Goal: Communication & Community: Ask a question

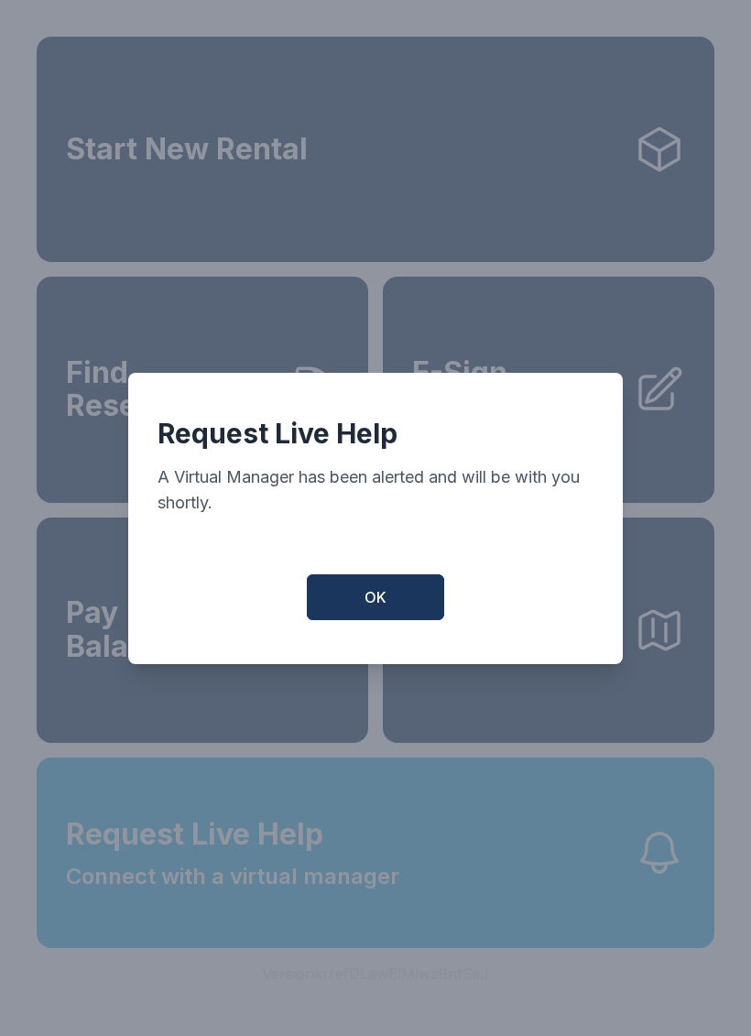
click at [387, 610] on button "OK" at bounding box center [375, 597] width 137 height 46
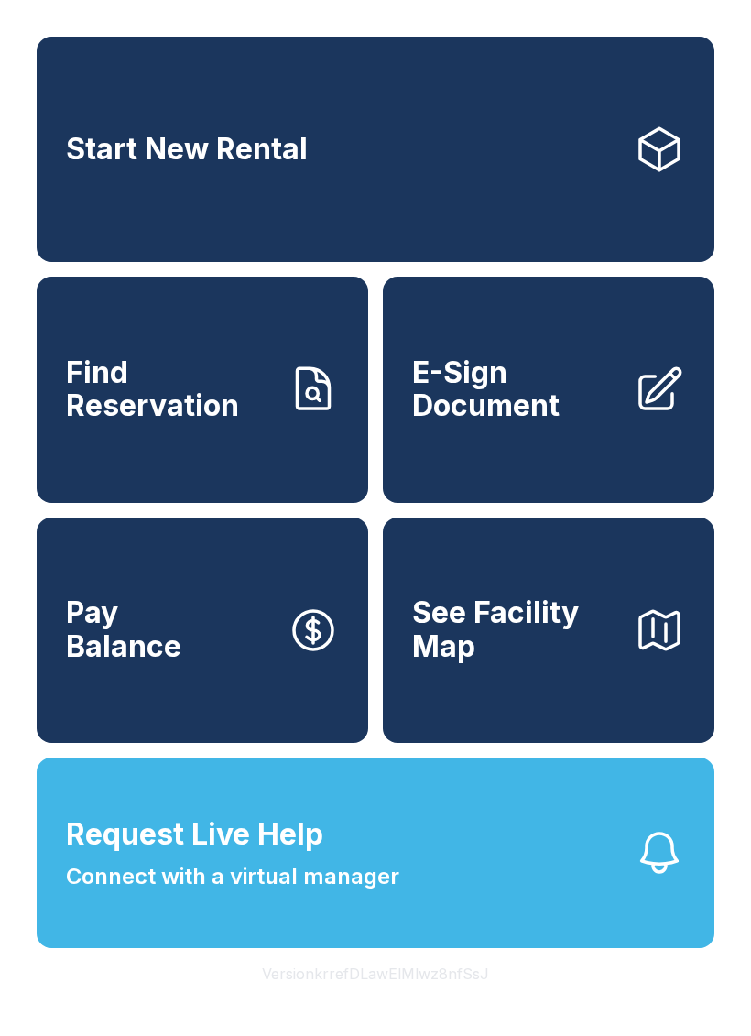
click at [549, 948] on button "Request Live Help Connect with a virtual manager" at bounding box center [376, 852] width 678 height 191
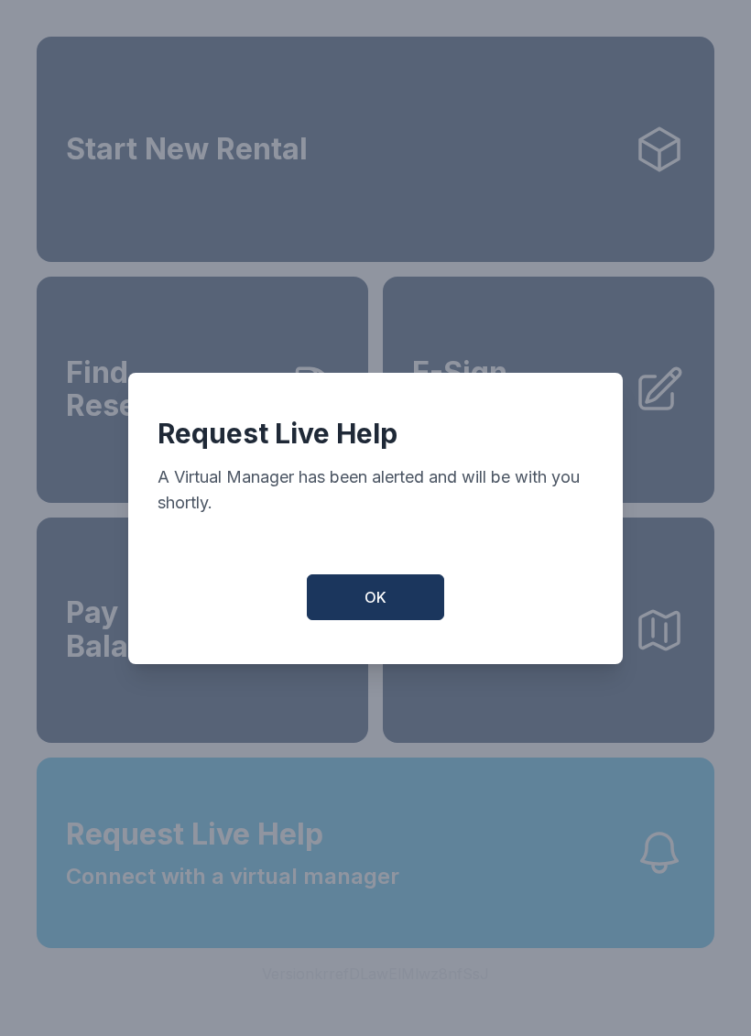
click at [377, 620] on button "OK" at bounding box center [375, 597] width 137 height 46
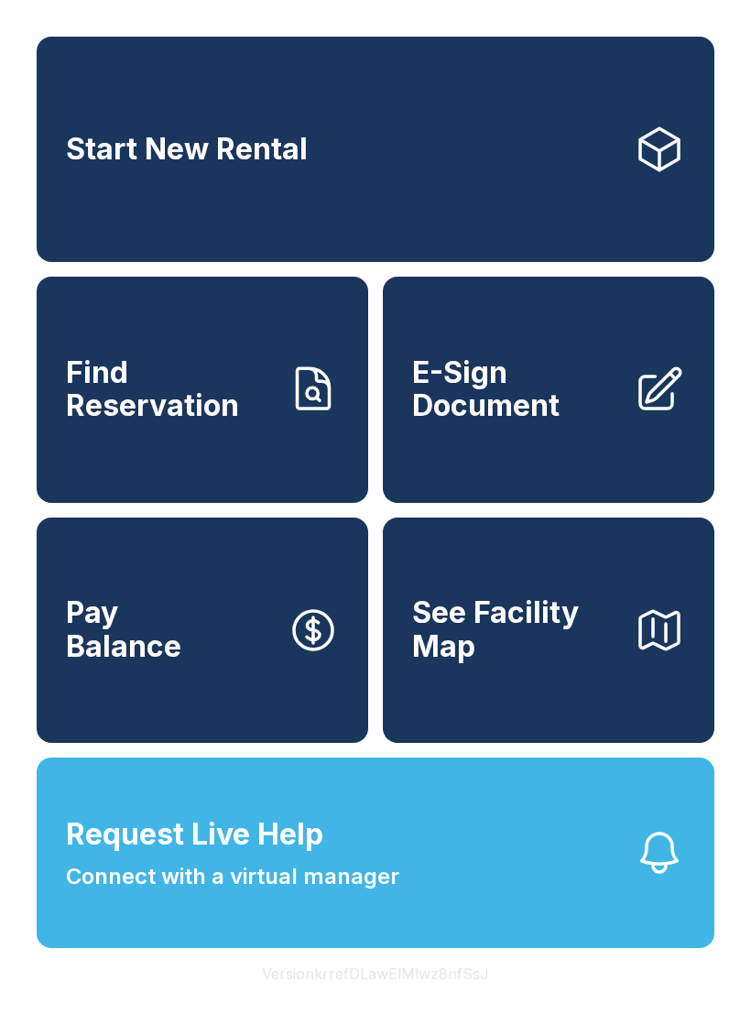
click at [484, 900] on button "Request Live Help Connect with a virtual manager" at bounding box center [376, 852] width 678 height 191
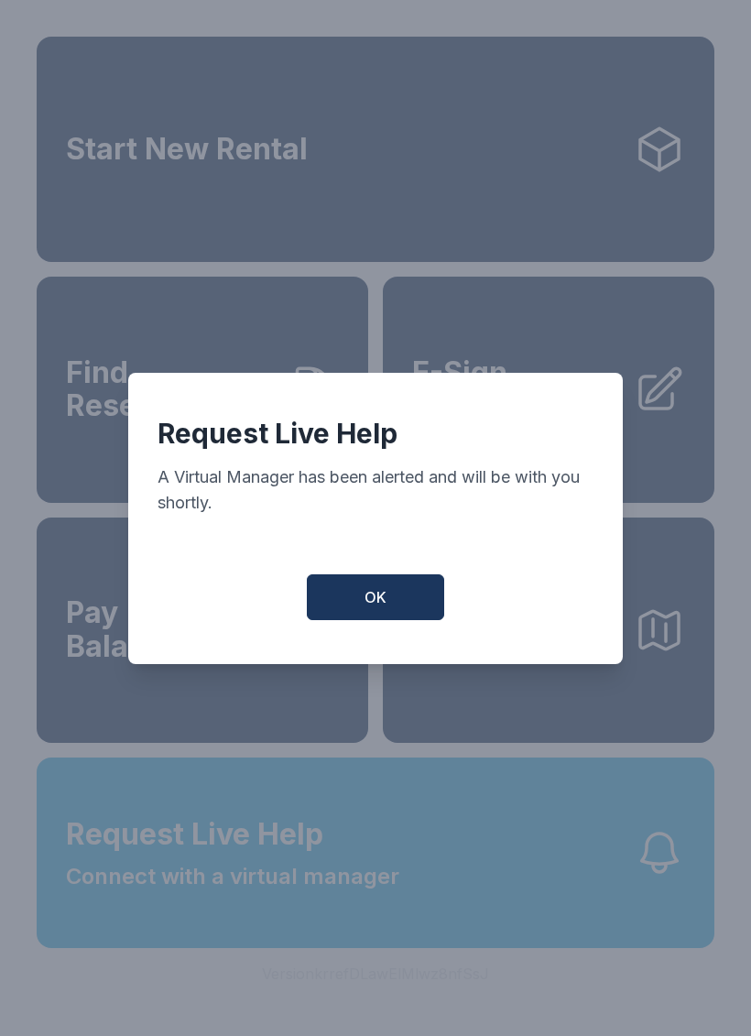
click at [363, 620] on button "OK" at bounding box center [375, 597] width 137 height 46
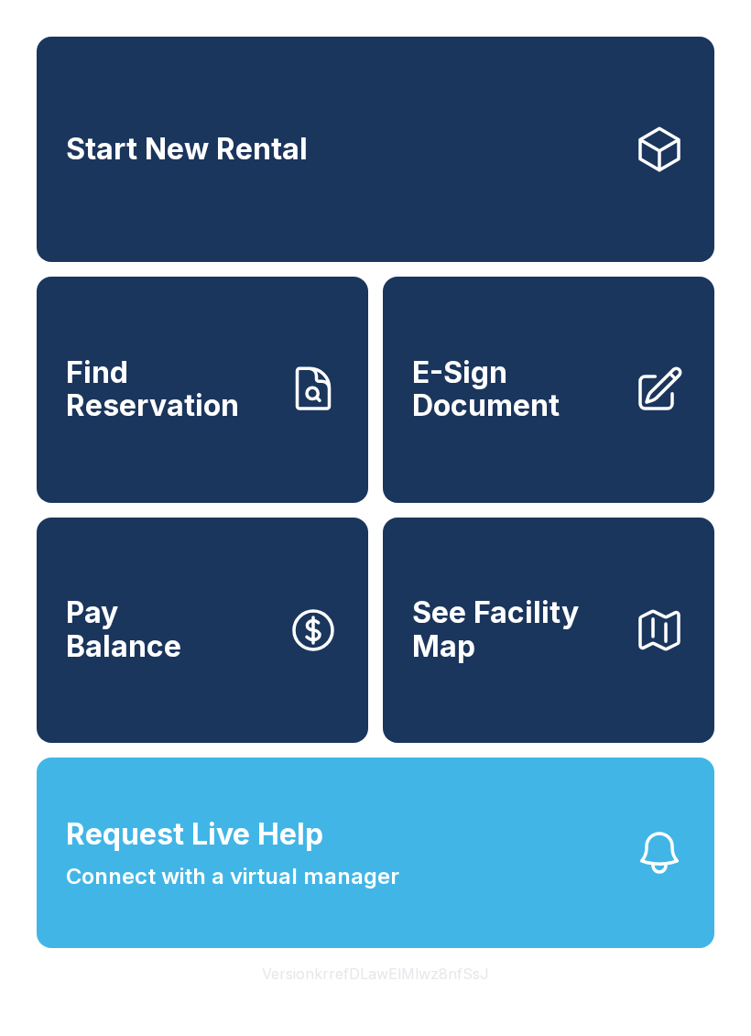
click at [463, 920] on button "Request Live Help Connect with a virtual manager" at bounding box center [376, 852] width 678 height 191
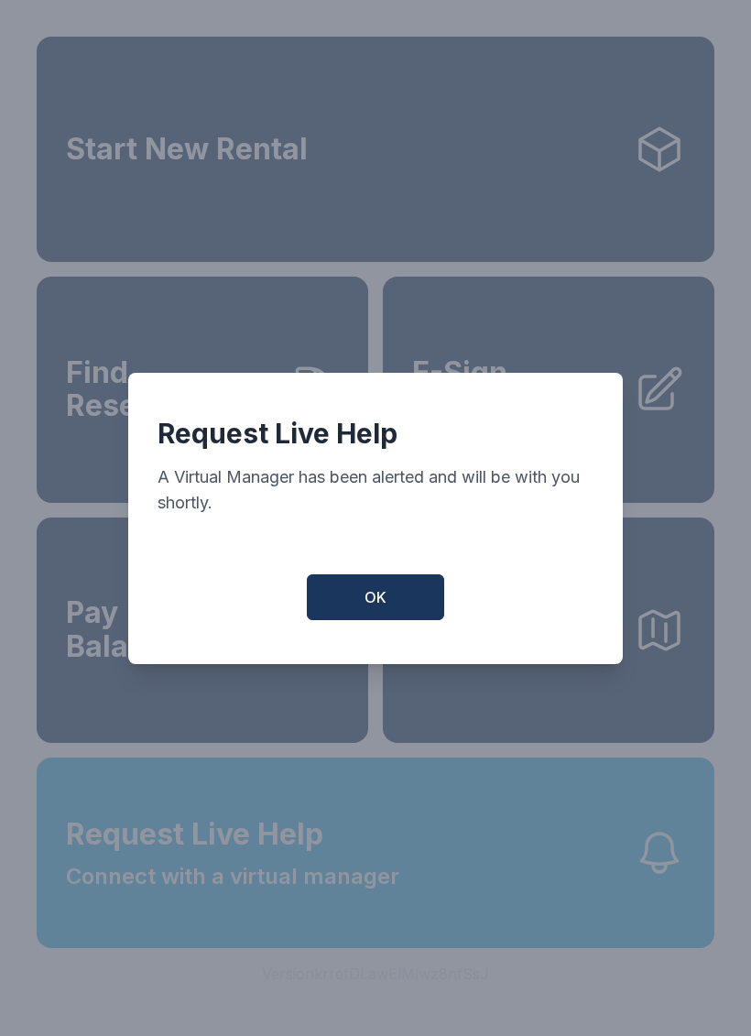
click at [377, 620] on button "OK" at bounding box center [375, 597] width 137 height 46
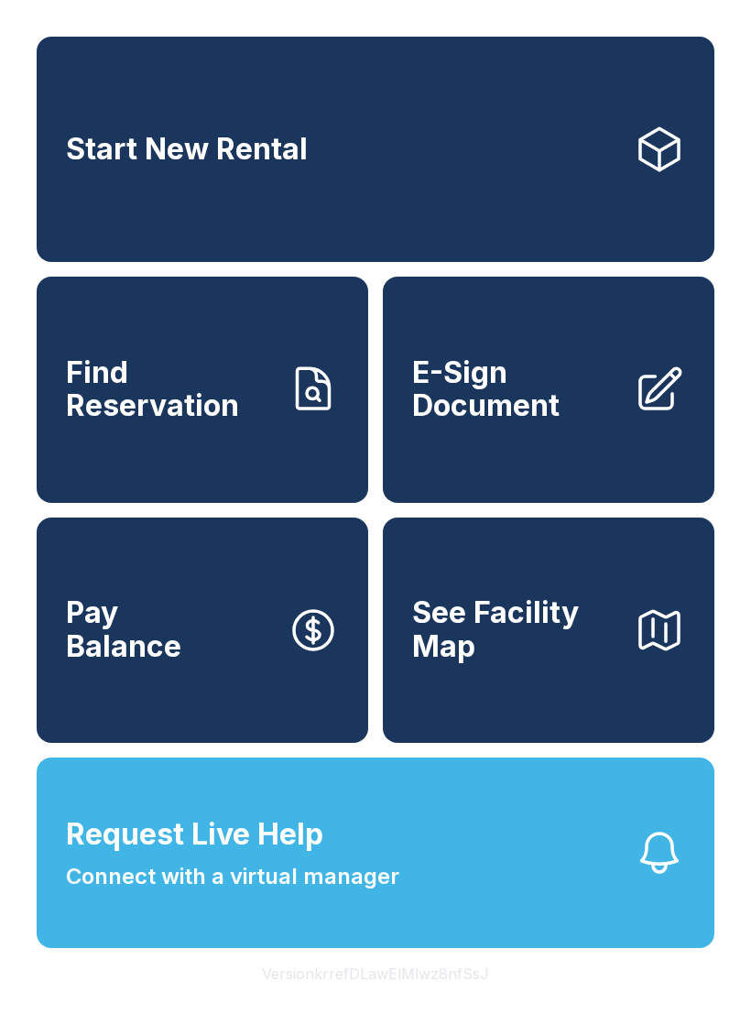
click at [192, 856] on span "Request Live Help" at bounding box center [194, 834] width 257 height 44
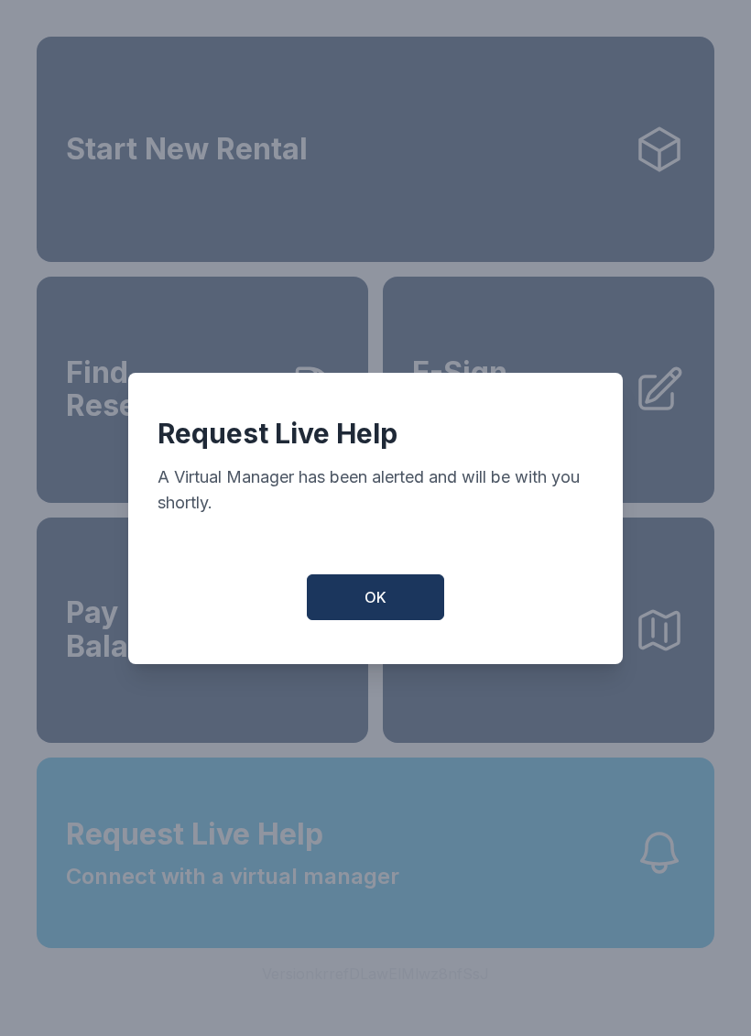
click at [376, 596] on button "OK" at bounding box center [375, 597] width 137 height 46
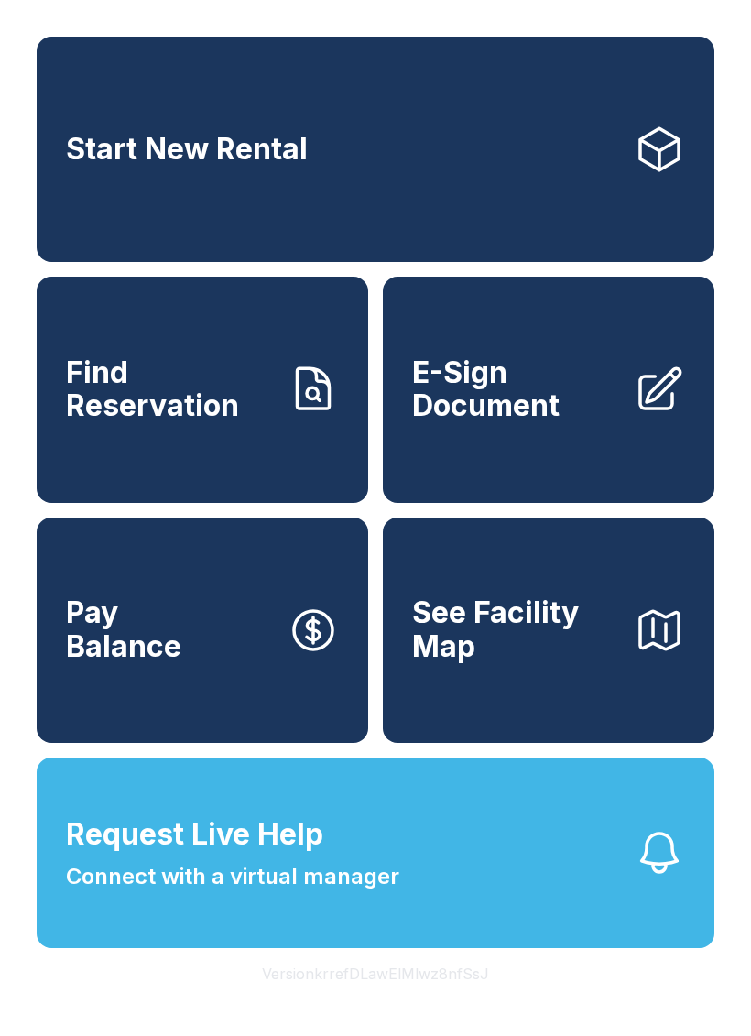
click at [435, 948] on button "Request Live Help Connect with a virtual manager" at bounding box center [376, 852] width 678 height 191
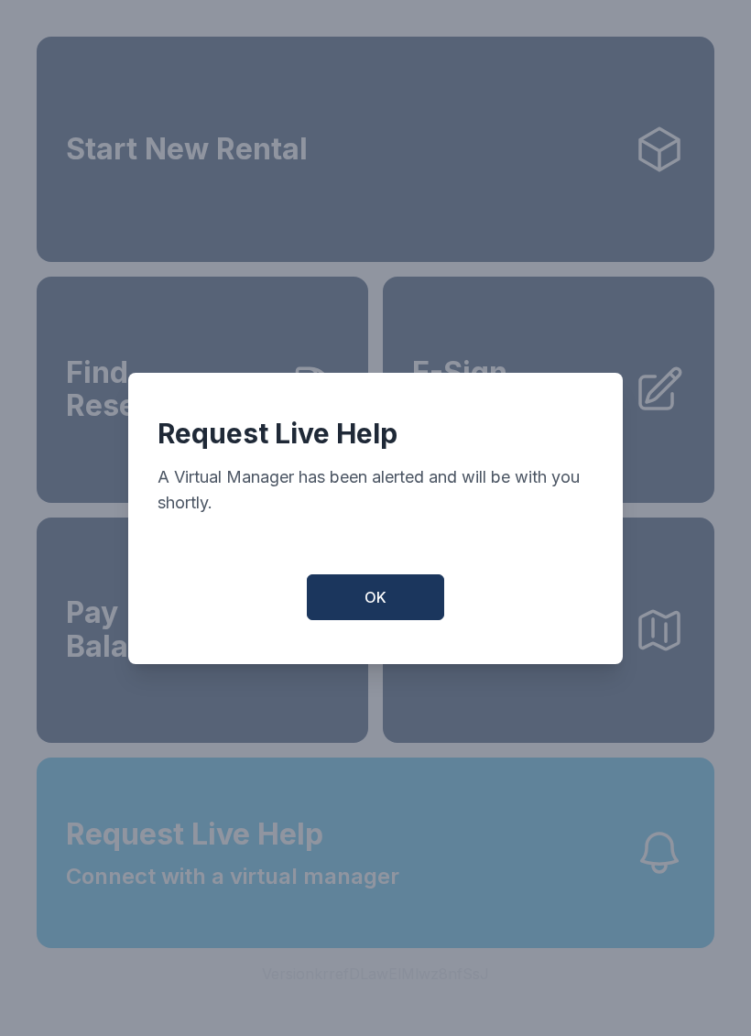
click at [338, 620] on button "OK" at bounding box center [375, 597] width 137 height 46
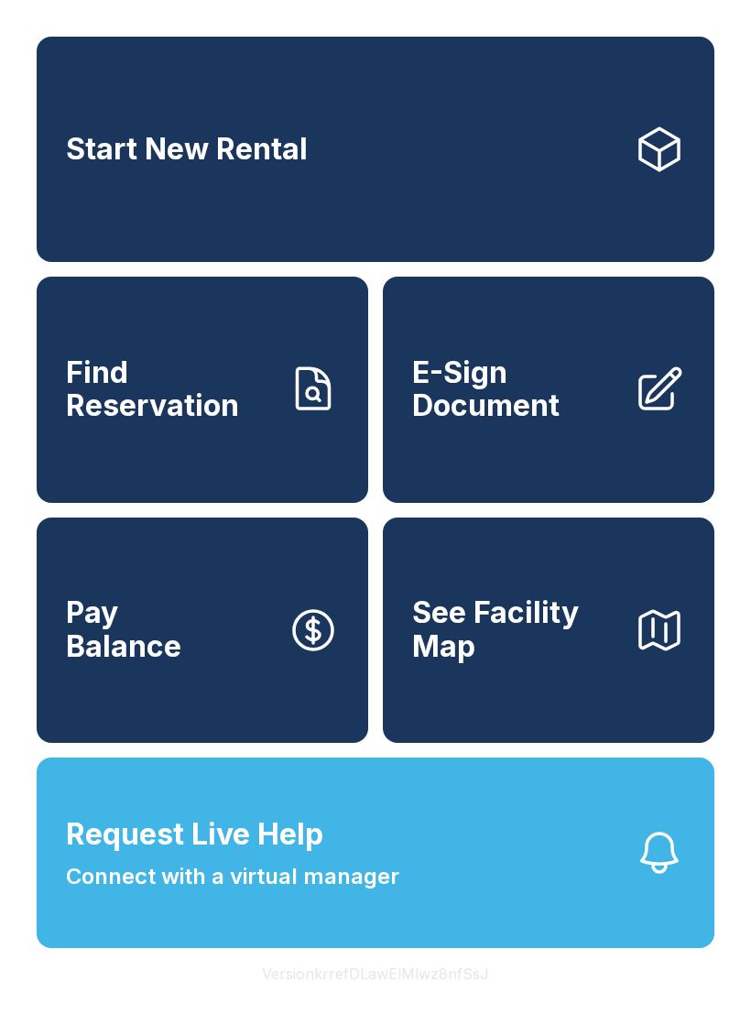
click at [307, 856] on span "Request Live Help" at bounding box center [194, 834] width 257 height 44
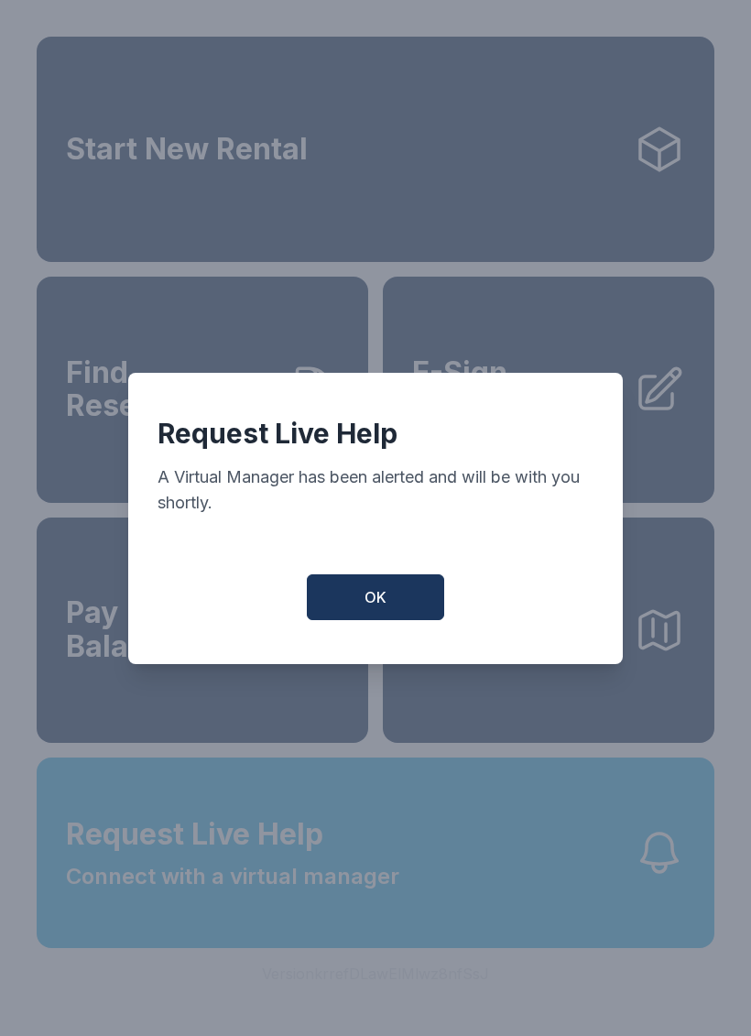
click at [377, 608] on span "OK" at bounding box center [376, 597] width 22 height 22
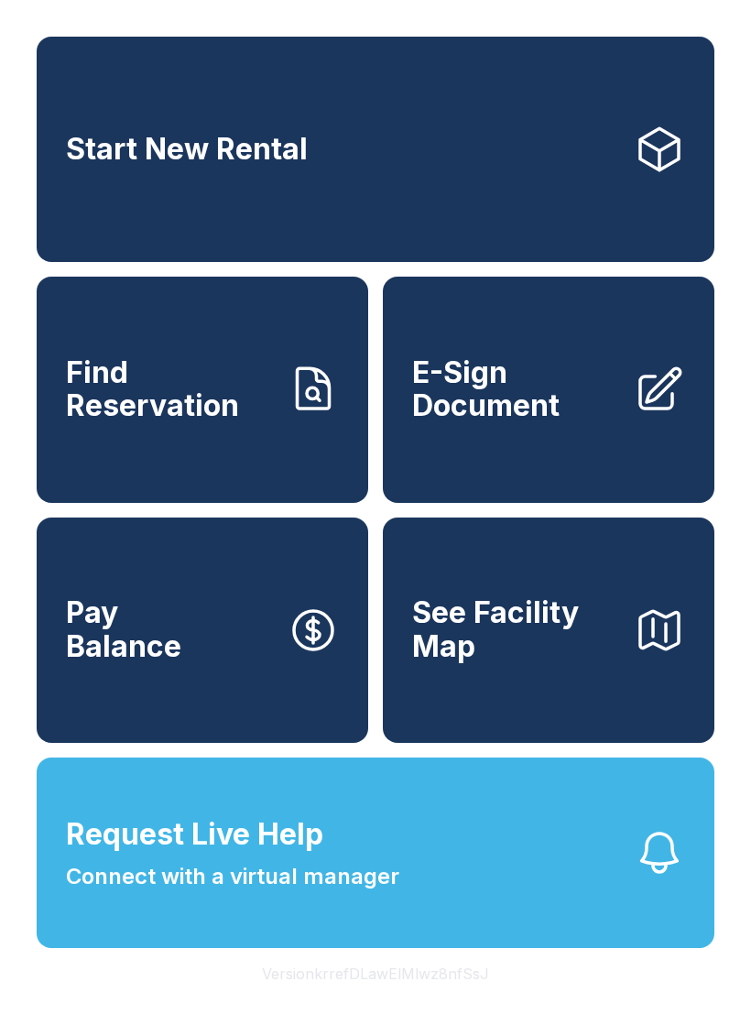
click at [308, 893] on span "Connect with a virtual manager" at bounding box center [232, 876] width 333 height 33
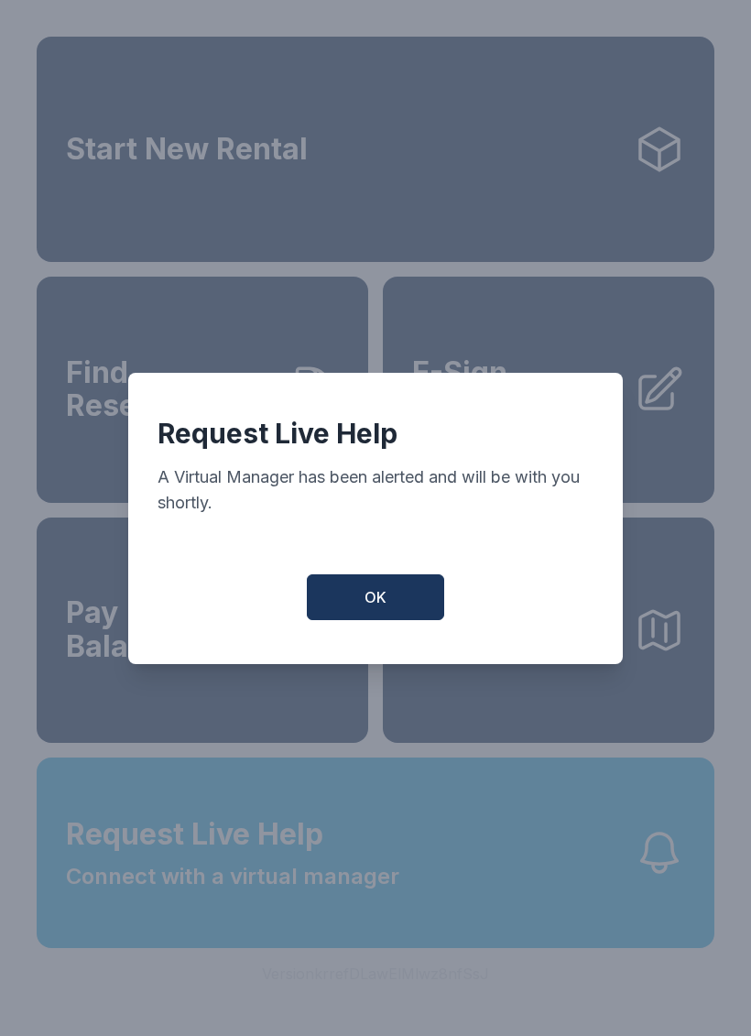
click at [386, 608] on span "OK" at bounding box center [376, 597] width 22 height 22
